Goal: Task Accomplishment & Management: Complete application form

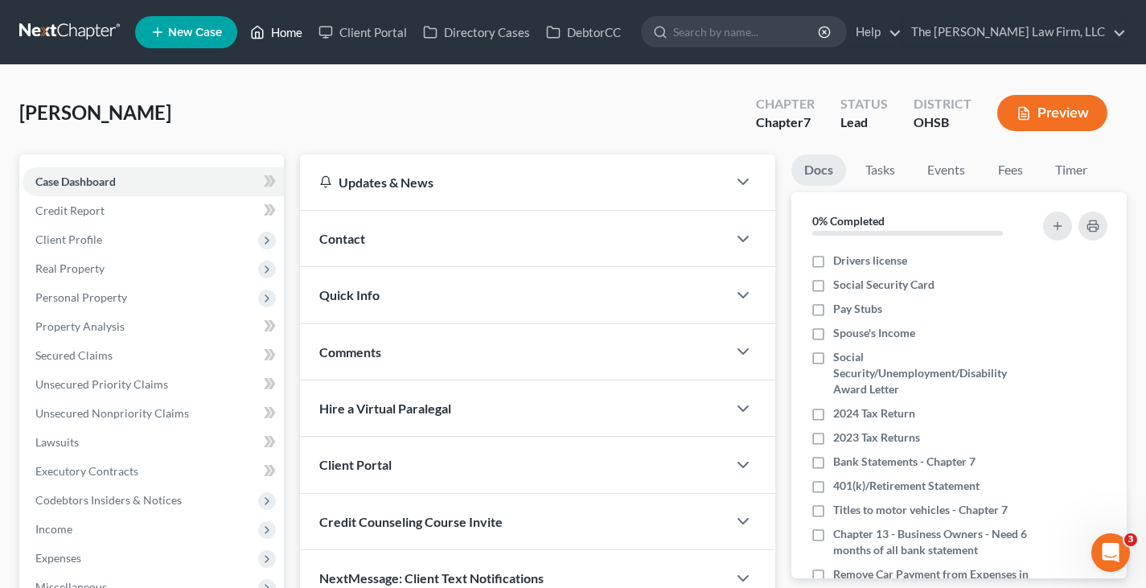
click at [290, 33] on link "Home" at bounding box center [276, 32] width 68 height 29
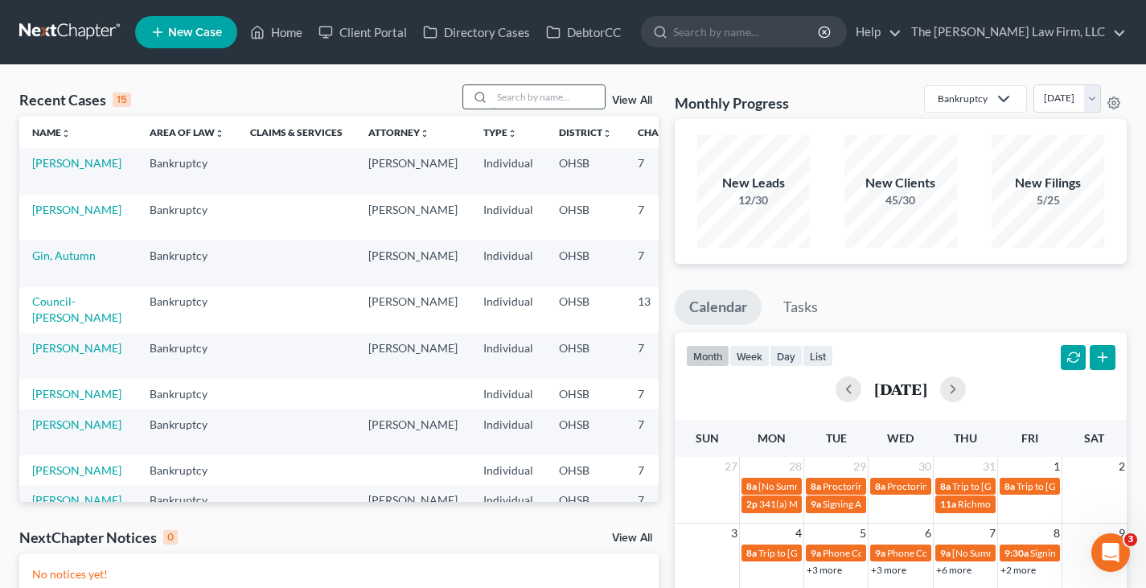
click at [540, 99] on input "search" at bounding box center [548, 96] width 113 height 23
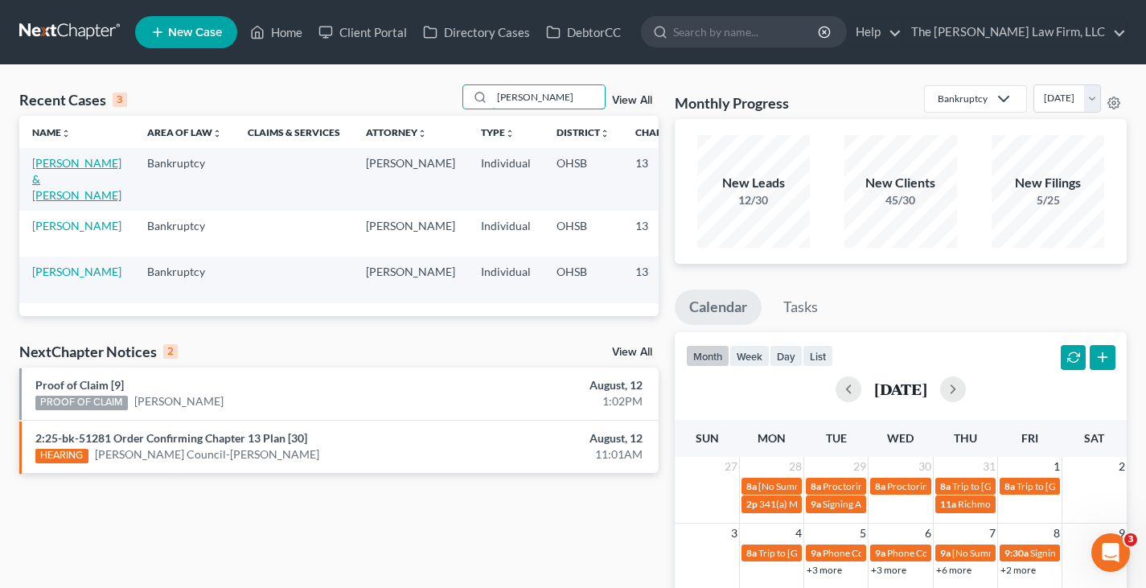
type input "[PERSON_NAME]"
click at [54, 179] on link "[PERSON_NAME] & [PERSON_NAME]" at bounding box center [76, 179] width 89 height 46
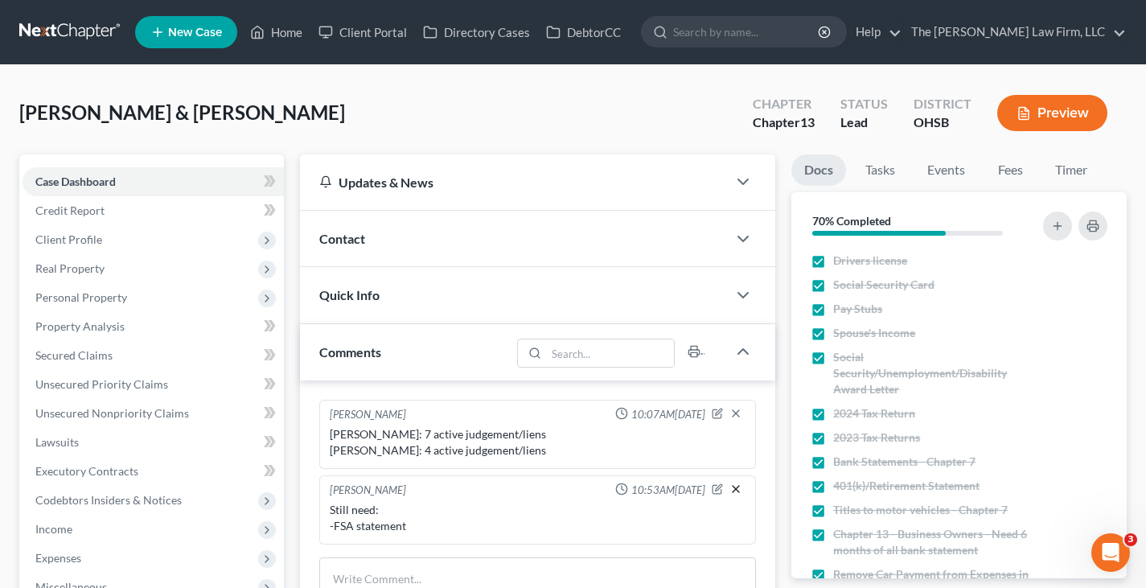
click at [736, 487] on icon "button" at bounding box center [736, 489] width 13 height 13
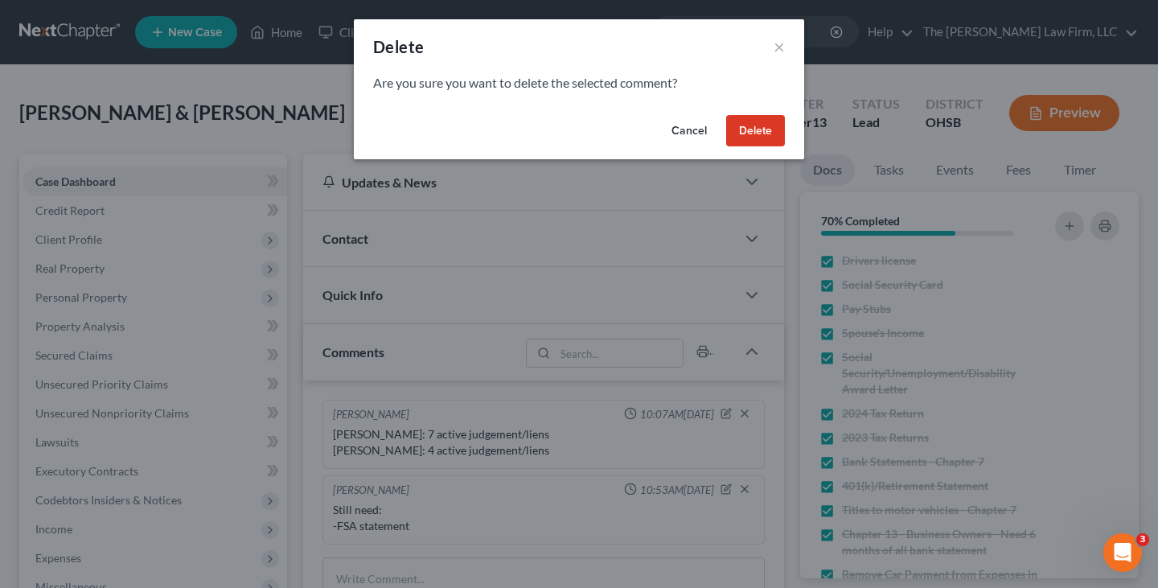
click at [746, 124] on button "Delete" at bounding box center [755, 131] width 59 height 32
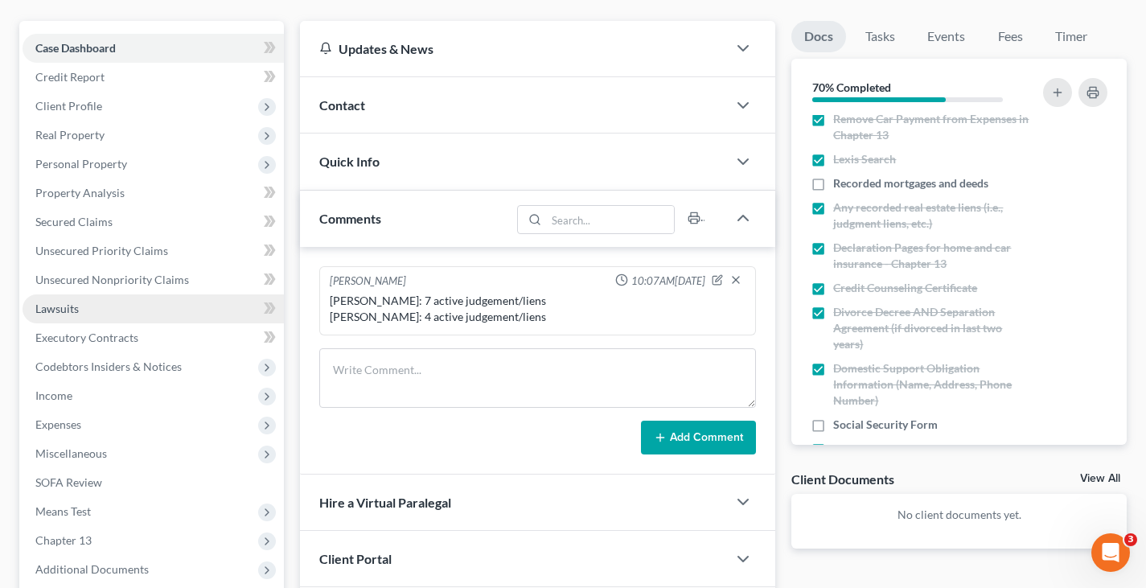
scroll to position [161, 0]
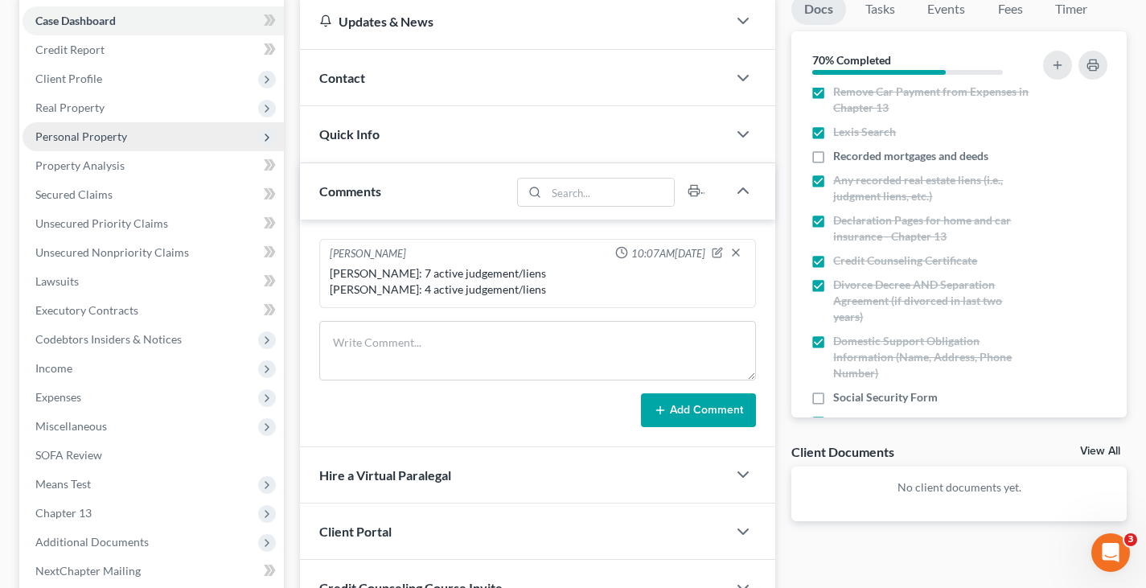
click at [70, 138] on span "Personal Property" at bounding box center [81, 136] width 92 height 14
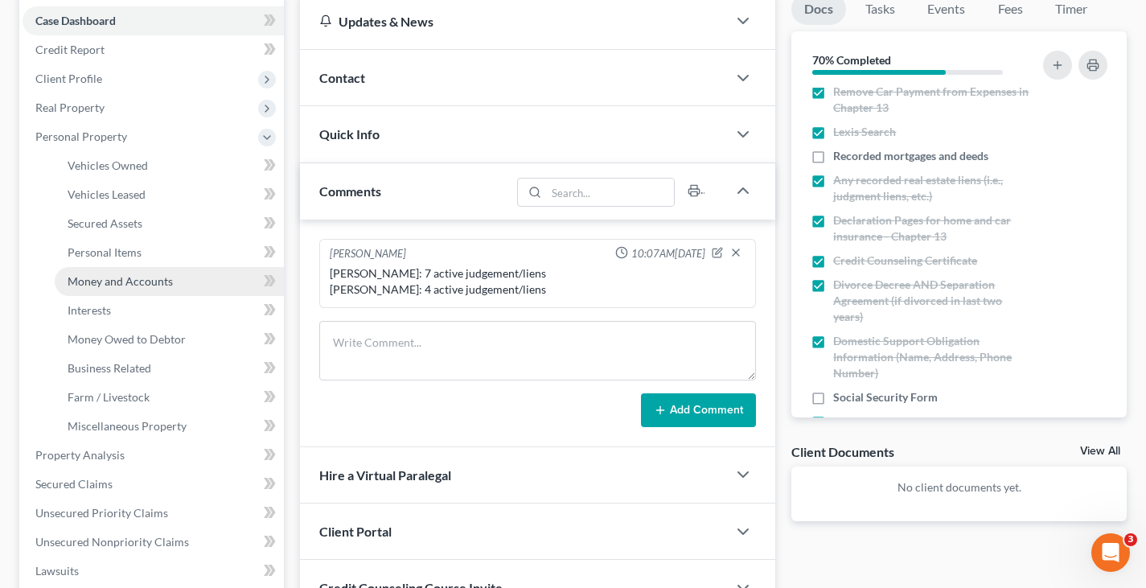
click at [112, 283] on span "Money and Accounts" at bounding box center [120, 281] width 105 height 14
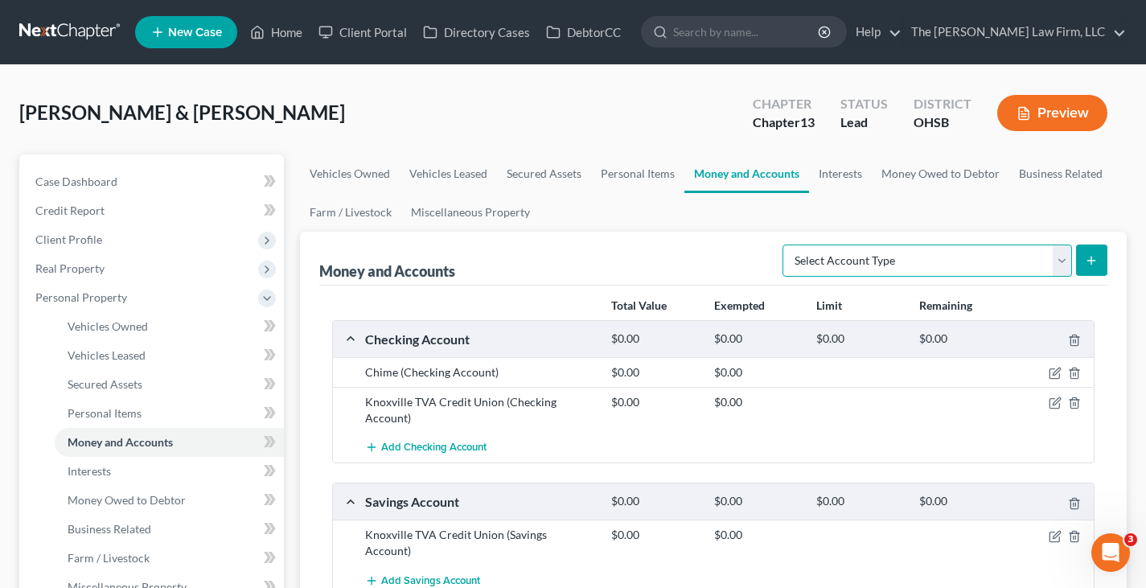
click at [1057, 261] on select "Select Account Type Brokerage Cash on Hand Certificates of Deposit Checking Acc…" at bounding box center [928, 261] width 290 height 32
select select "other"
click at [786, 245] on select "Select Account Type Brokerage Cash on Hand Certificates of Deposit Checking Acc…" at bounding box center [928, 261] width 290 height 32
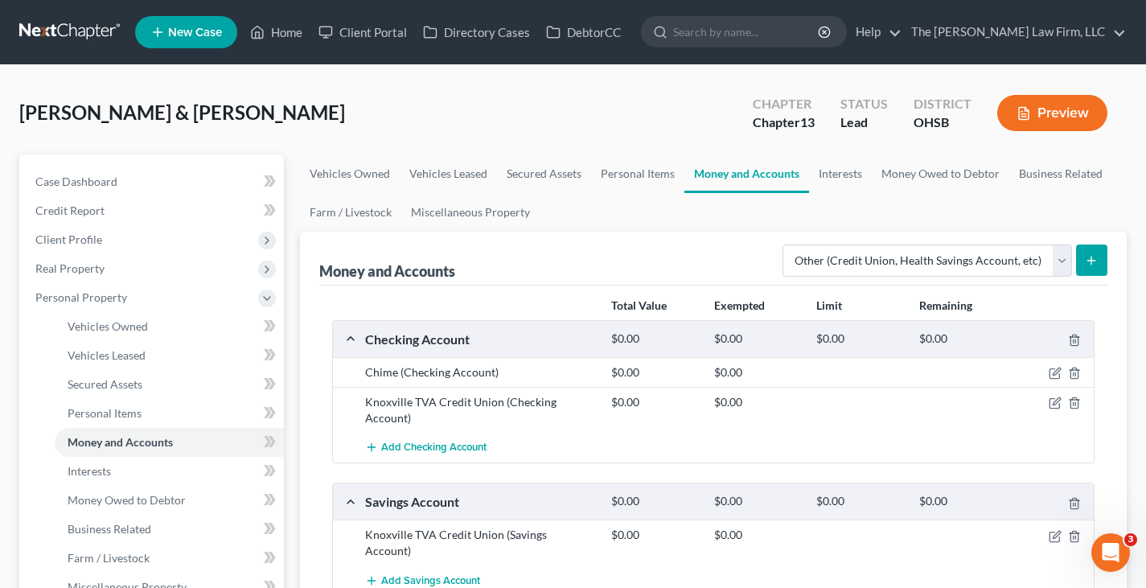
click at [1094, 257] on icon "submit" at bounding box center [1091, 260] width 13 height 13
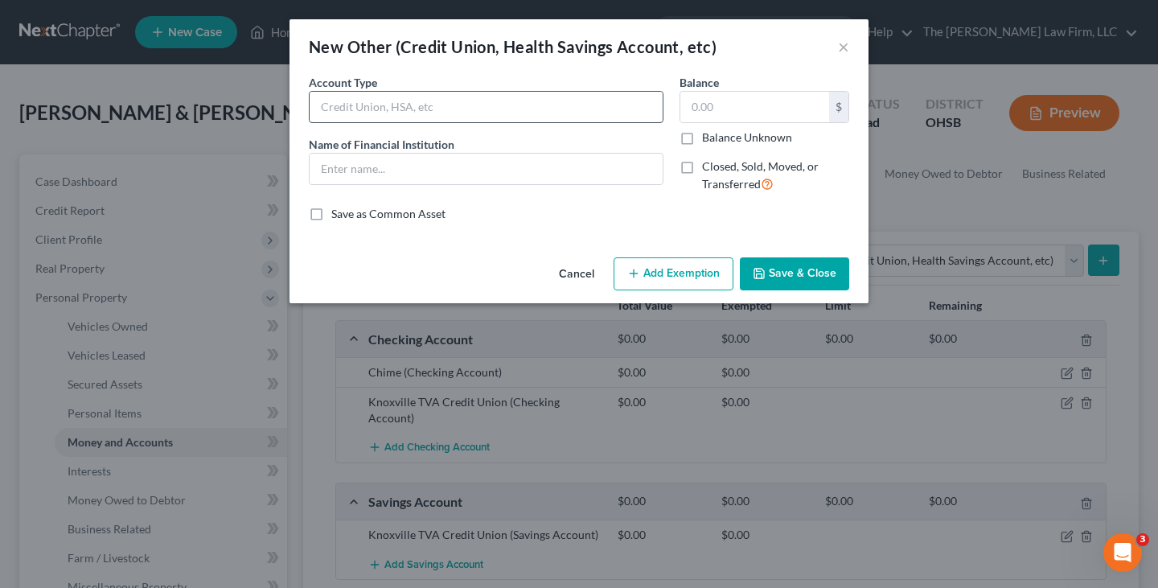
click at [394, 106] on input "text" at bounding box center [486, 107] width 353 height 31
type input "FSA"
click at [698, 109] on input "text" at bounding box center [754, 107] width 149 height 31
drag, startPoint x: 689, startPoint y: 103, endPoint x: 698, endPoint y: 101, distance: 9.2
click at [689, 103] on input "text" at bounding box center [754, 107] width 149 height 31
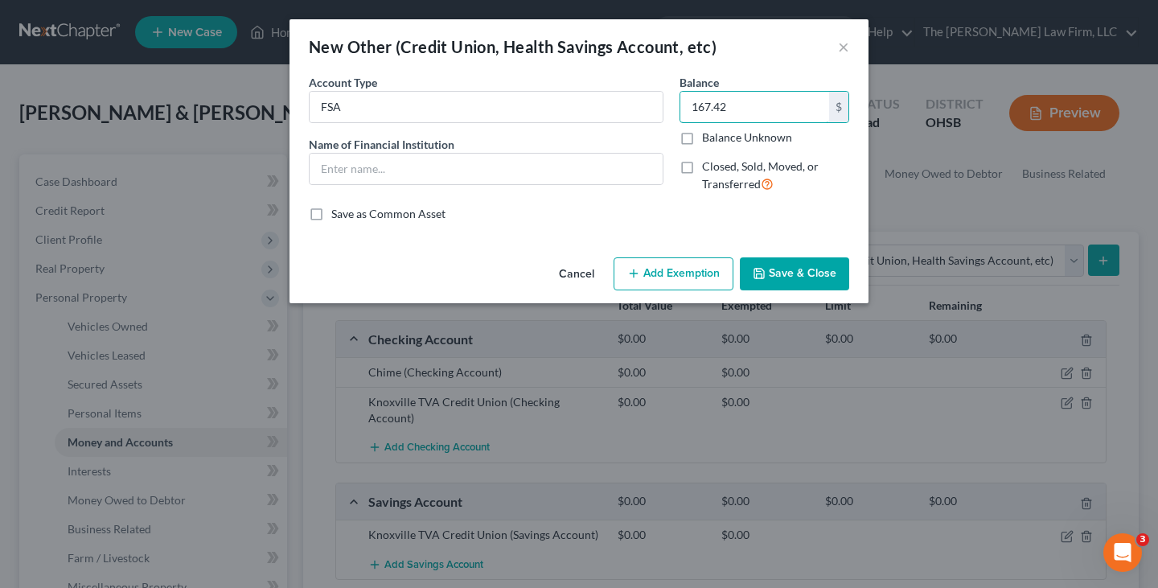
type input "167.42"
click at [787, 272] on button "Save & Close" at bounding box center [794, 274] width 109 height 34
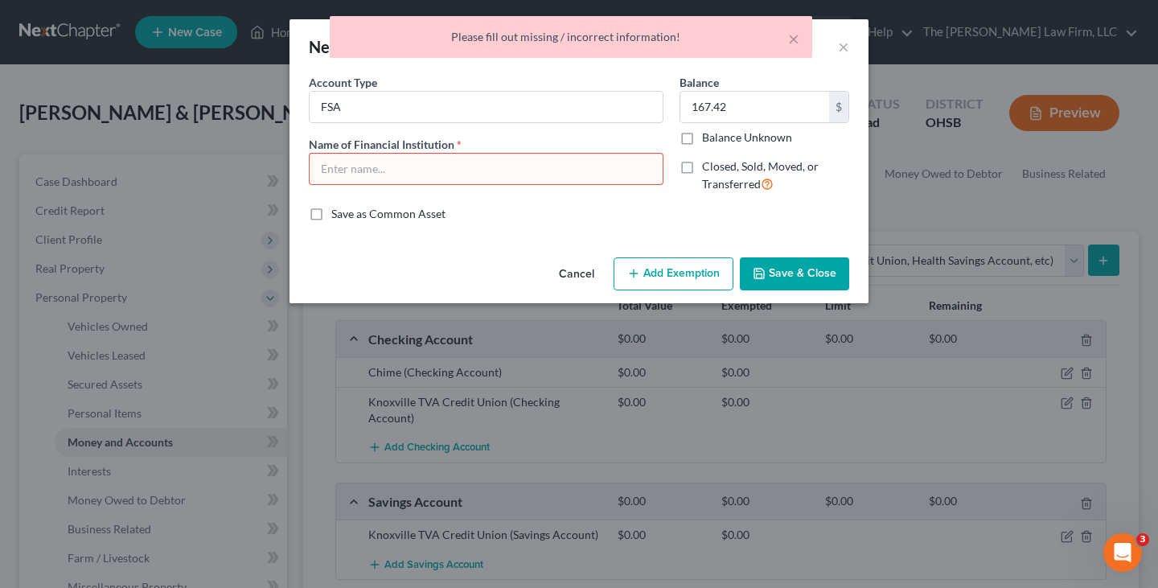
click at [381, 174] on input "text" at bounding box center [486, 169] width 353 height 31
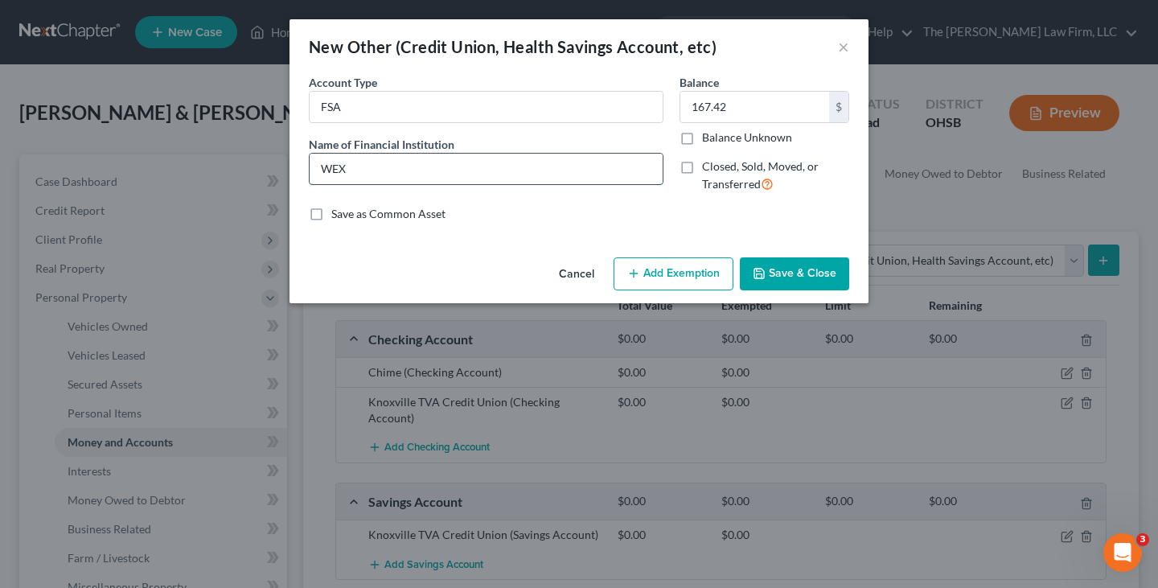
type input "WEX Health Inc"
click at [780, 271] on button "Save & Close" at bounding box center [794, 274] width 109 height 34
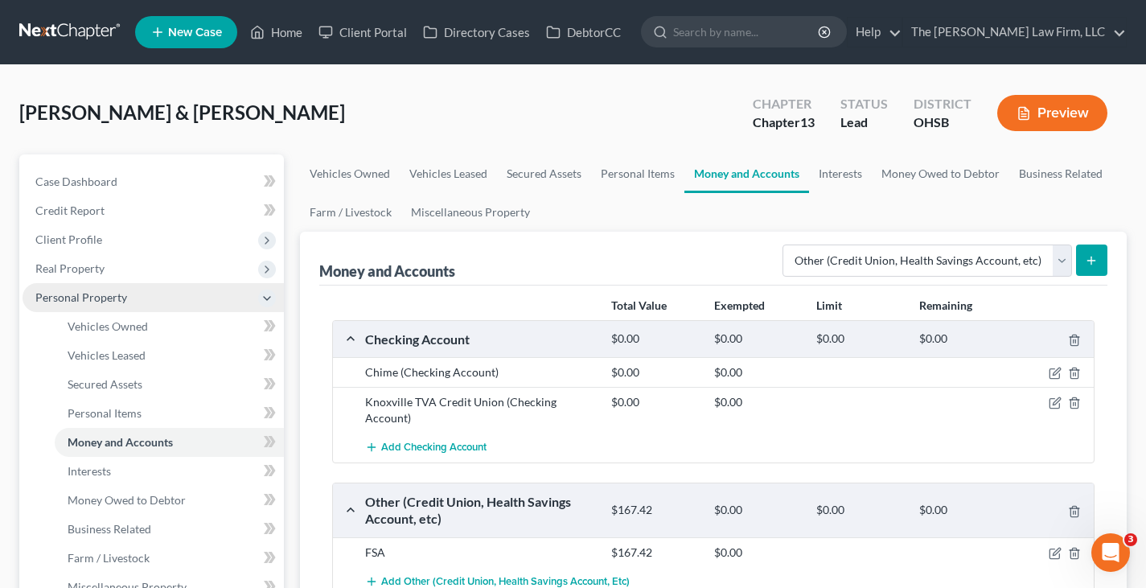
click at [168, 298] on span "Personal Property" at bounding box center [153, 297] width 261 height 29
